Goal: Task Accomplishment & Management: Manage account settings

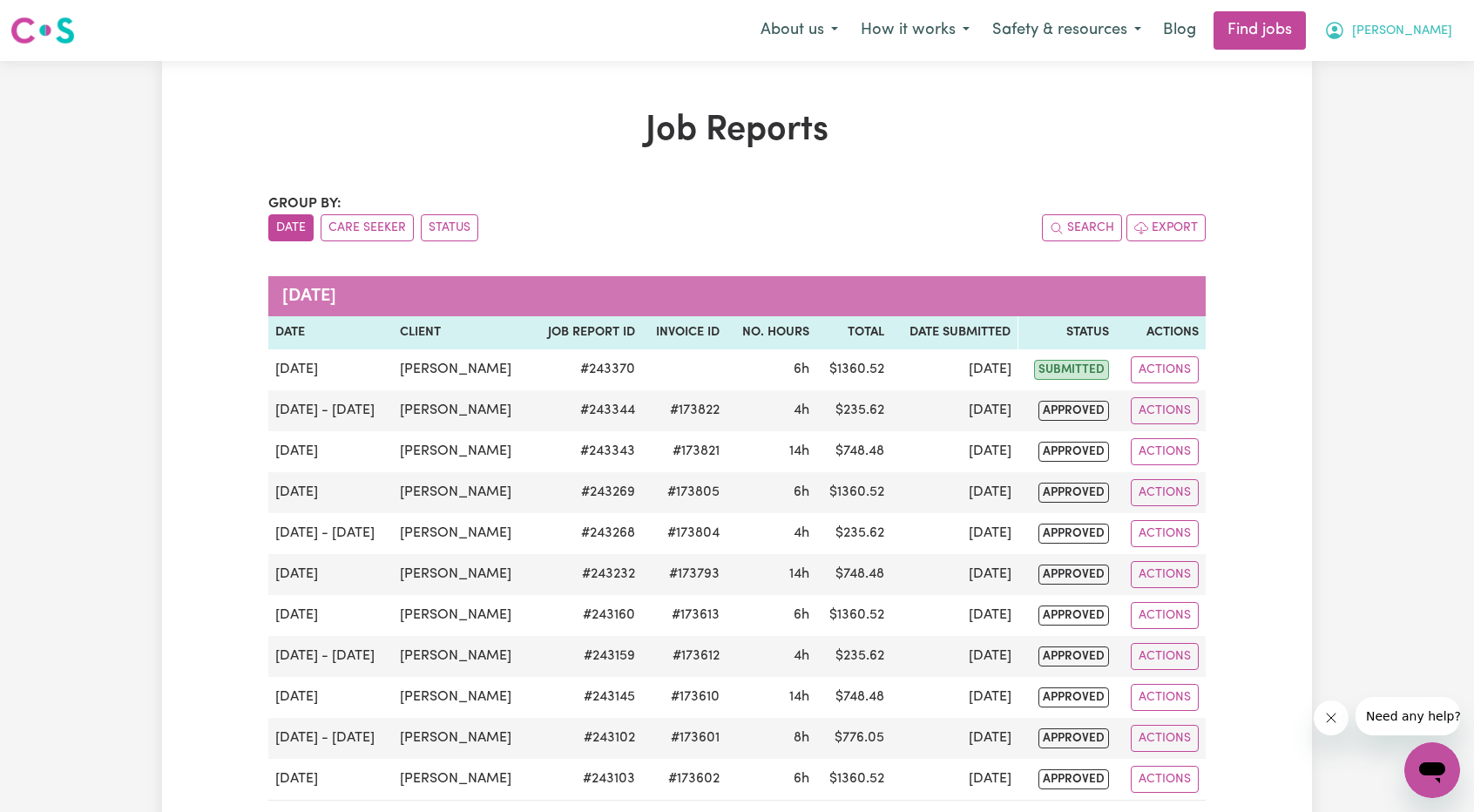
click at [1438, 39] on span "[PERSON_NAME]" at bounding box center [1402, 31] width 100 height 19
click at [1358, 137] on link "Logout" at bounding box center [1394, 133] width 138 height 33
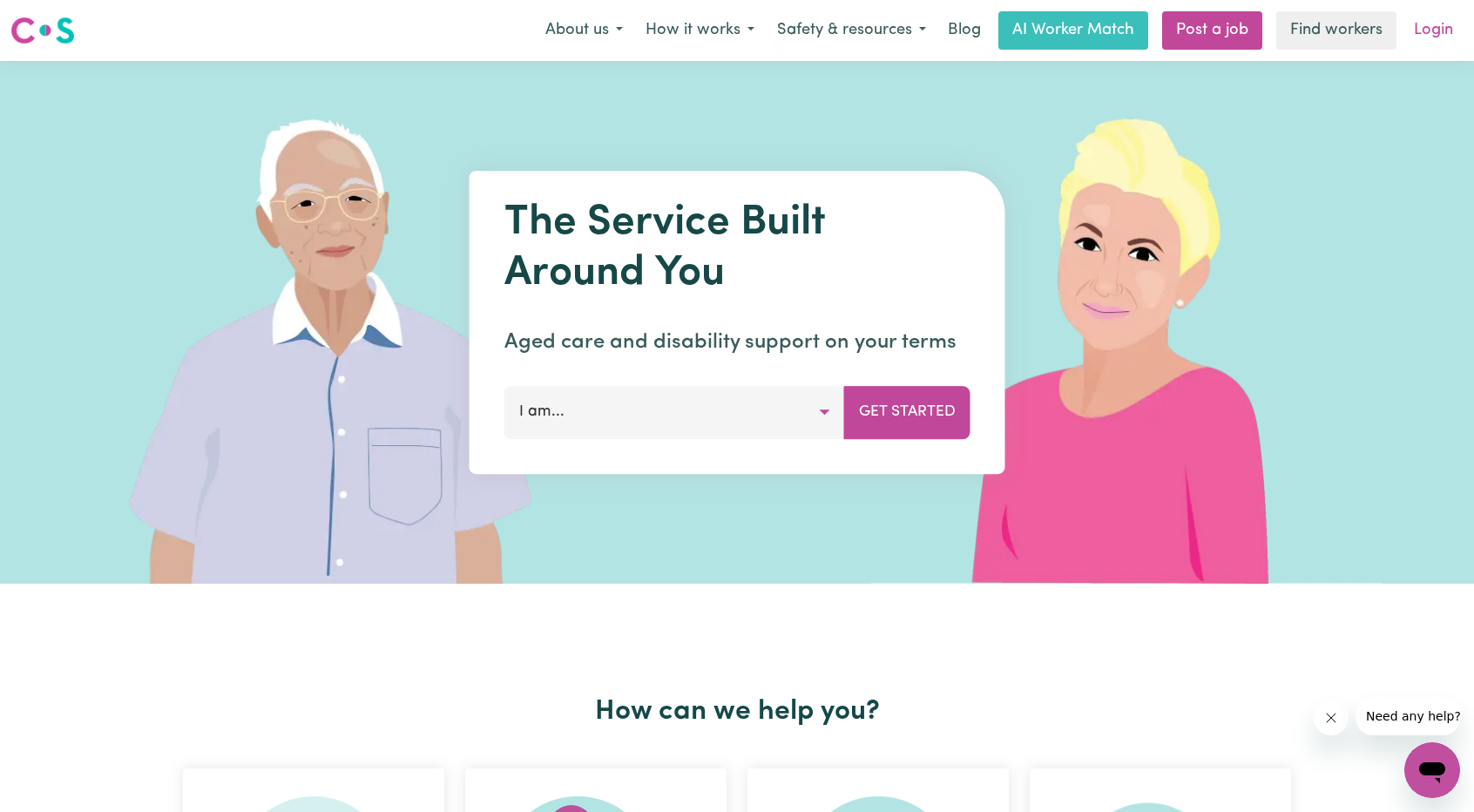
click at [1445, 34] on link "Login" at bounding box center [1434, 30] width 60 height 38
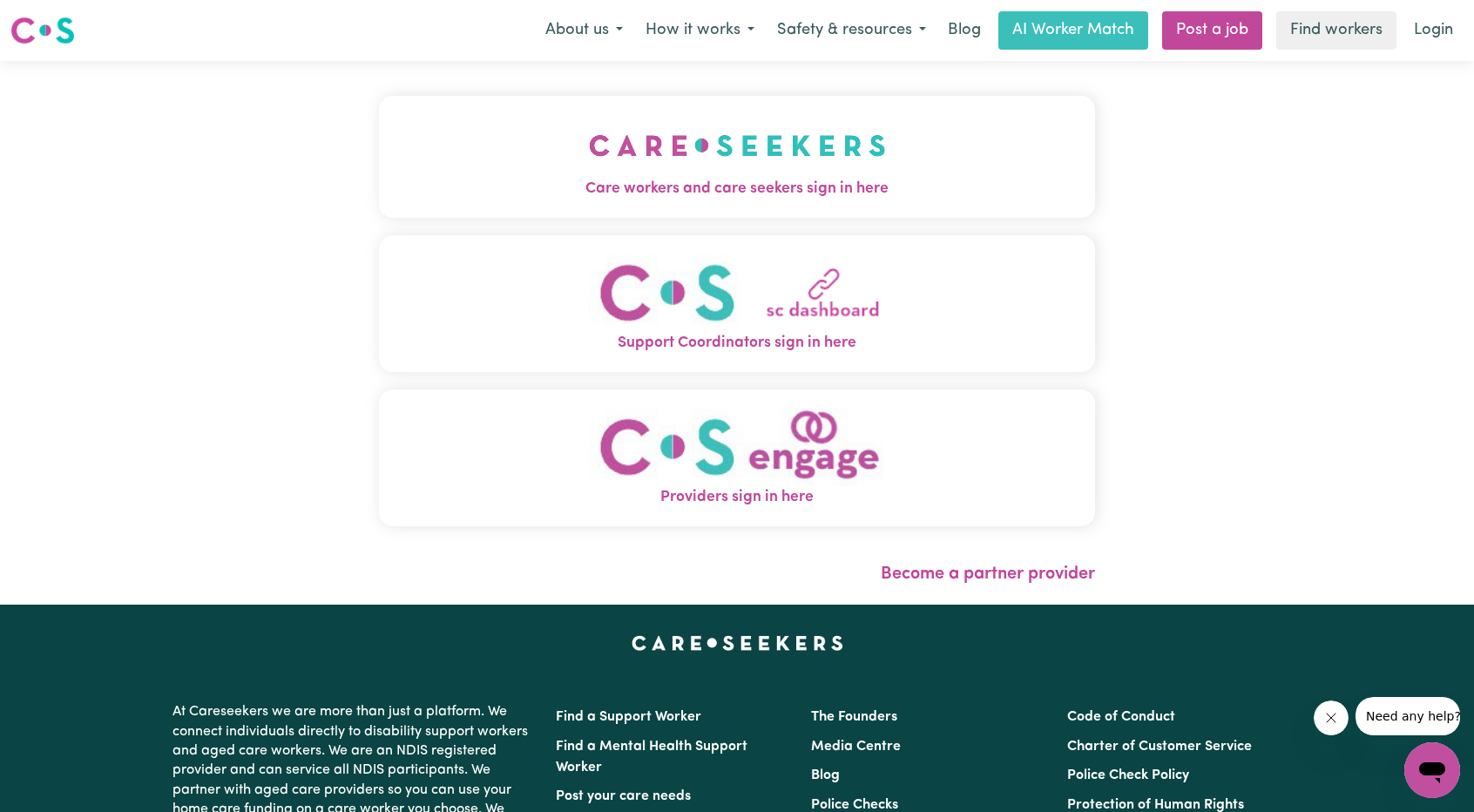
click at [562, 201] on span "Care workers and care seekers sign in here" at bounding box center [737, 189] width 717 height 23
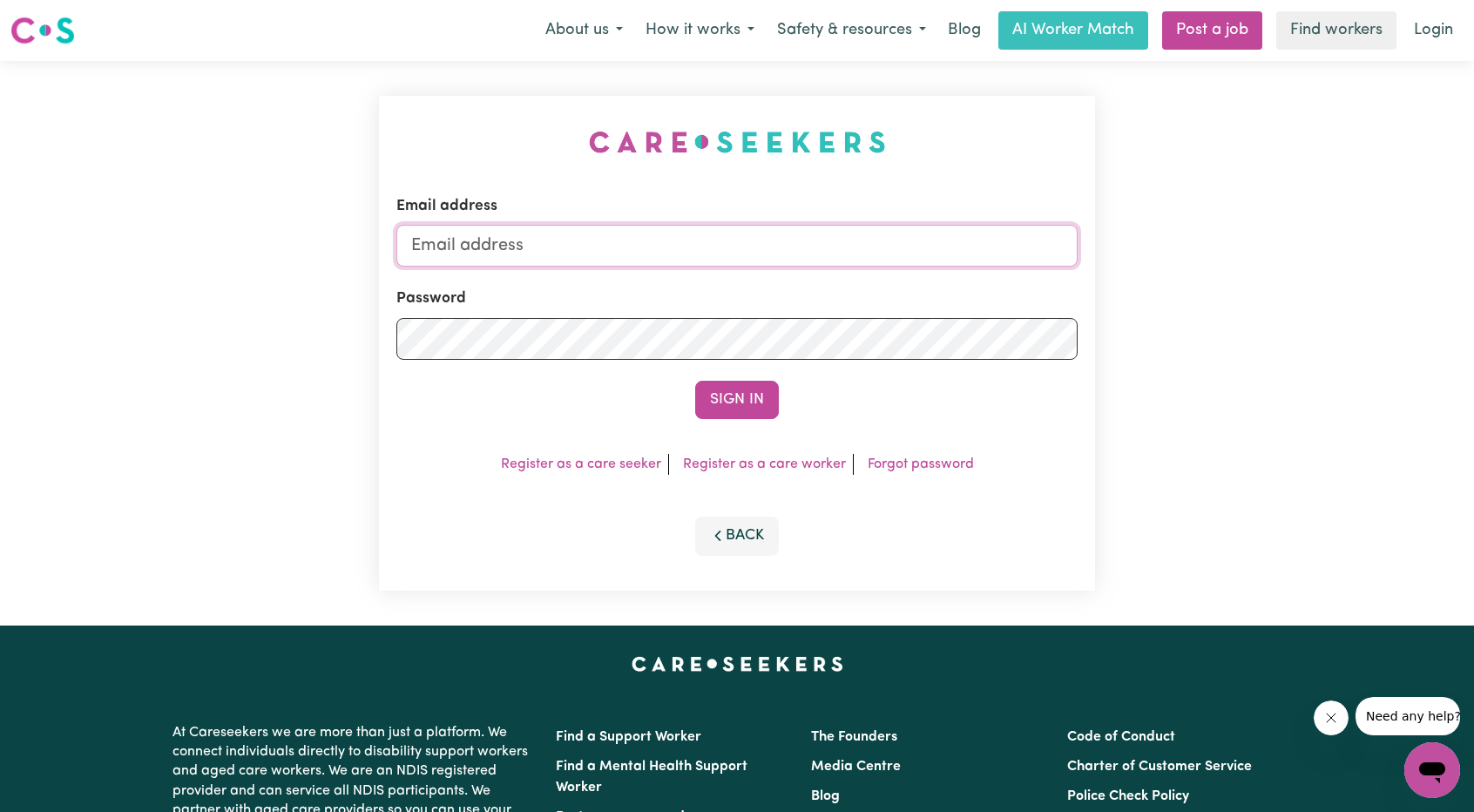
click at [784, 231] on input "Email address" at bounding box center [737, 246] width 682 height 42
drag, startPoint x: 504, startPoint y: 249, endPoint x: 859, endPoint y: 251, distance: 355.0
click at [854, 250] on input "[EMAIL_ADDRESS][PERSON_NAME][DOMAIN_NAME]" at bounding box center [737, 246] width 682 height 42
type input "[EMAIL_ADDRESS][DOMAIN_NAME]"
click at [734, 397] on button "Sign In" at bounding box center [737, 400] width 84 height 38
